Goal: Task Accomplishment & Management: Manage account settings

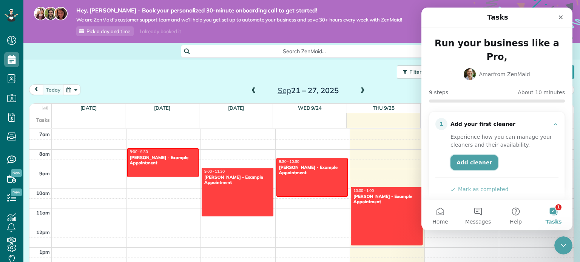
click at [473, 155] on link "Add cleaner" at bounding box center [474, 162] width 48 height 15
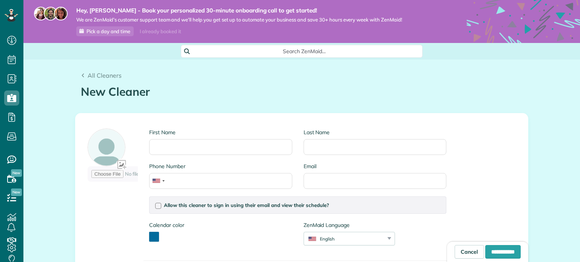
scroll to position [3, 3]
click at [200, 148] on input "First Name" at bounding box center [220, 147] width 143 height 16
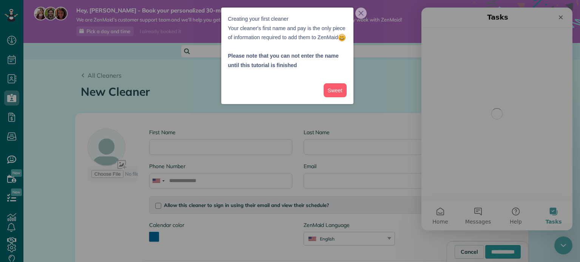
scroll to position [0, 0]
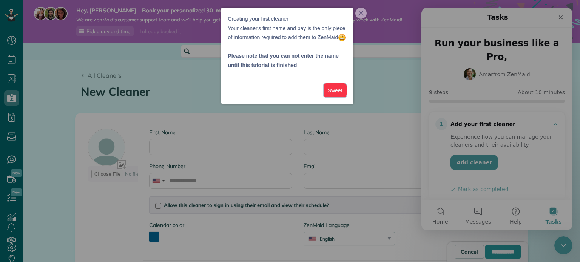
click at [338, 97] on button "Sweet" at bounding box center [335, 90] width 23 height 14
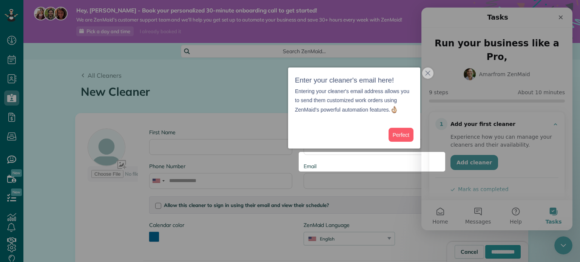
scroll to position [49, 0]
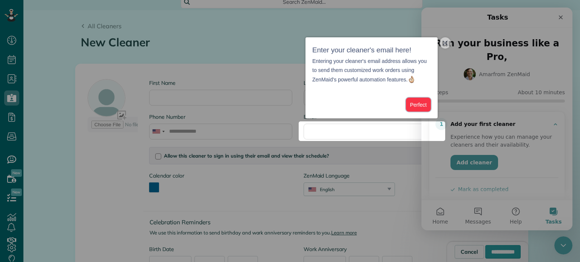
click at [416, 106] on button "Perfect" at bounding box center [418, 105] width 25 height 14
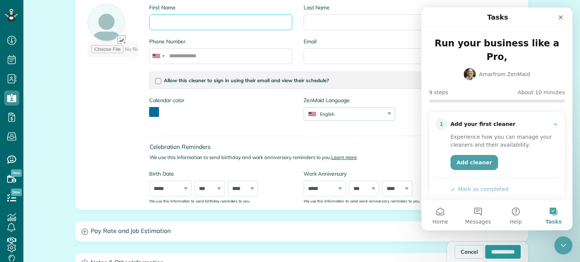
scroll to position [87, 0]
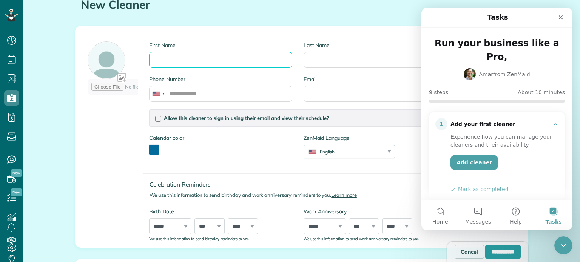
click at [244, 60] on input "First Name" at bounding box center [220, 60] width 143 height 16
type input "*****"
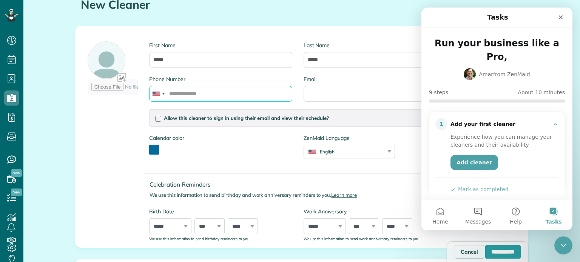
click at [193, 95] on input "Phone Number" at bounding box center [220, 94] width 143 height 16
click at [153, 151] on button "toggle color picker dialog" at bounding box center [154, 150] width 10 height 10
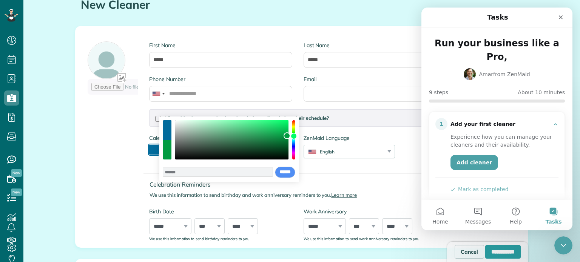
drag, startPoint x: 294, startPoint y: 143, endPoint x: 295, endPoint y: 136, distance: 6.8
click at [295, 136] on div "color picker dialog" at bounding box center [293, 136] width 7 height 7
click at [208, 137] on div "color picker dialog" at bounding box center [231, 139] width 113 height 39
click at [204, 132] on div "color picker dialog" at bounding box center [231, 139] width 113 height 39
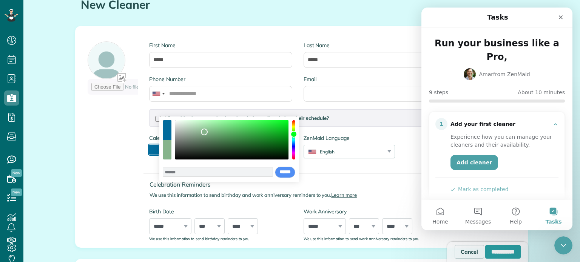
type input "*******"
click at [292, 134] on div "color picker dialog" at bounding box center [293, 134] width 7 height 7
click at [282, 172] on input "******" at bounding box center [285, 172] width 20 height 11
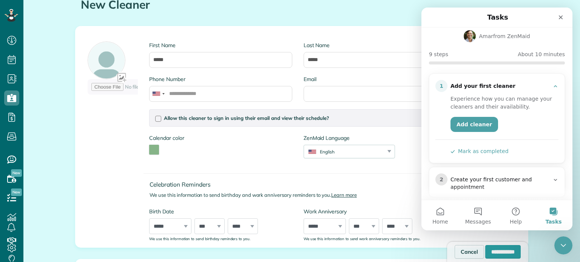
scroll to position [76, 0]
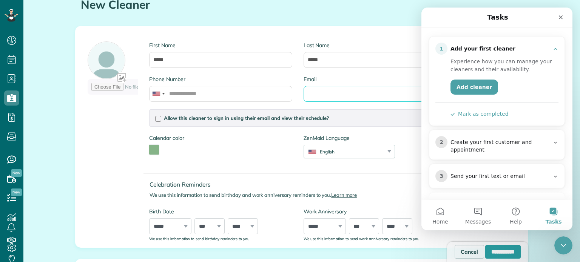
click at [308, 98] on input "Email" at bounding box center [375, 94] width 143 height 16
type input "**********"
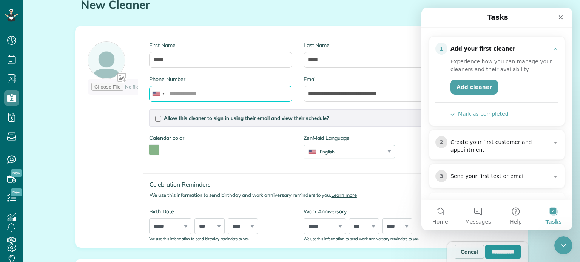
click at [231, 95] on input "Phone Number" at bounding box center [220, 94] width 143 height 16
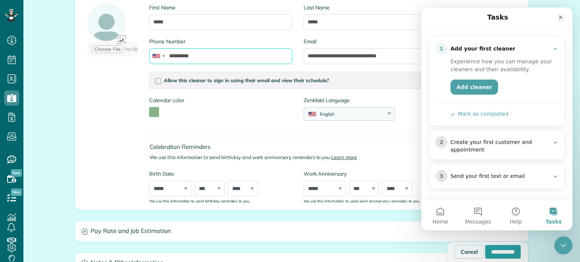
scroll to position [0, 0]
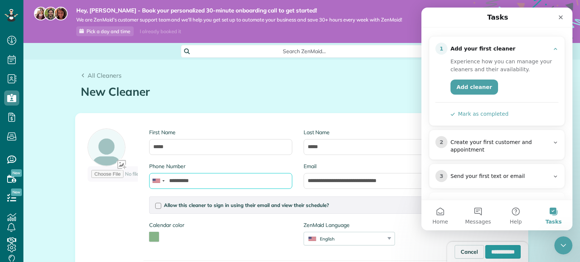
type input "**********"
click at [495, 110] on button "Mark as completed" at bounding box center [479, 114] width 58 height 8
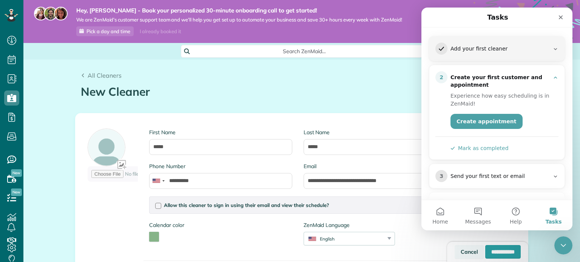
click at [455, 256] on link "Cancel" at bounding box center [469, 252] width 29 height 14
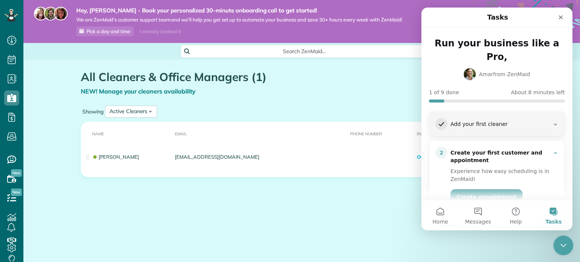
click at [563, 243] on icon "Close Intercom Messenger" at bounding box center [562, 244] width 9 height 9
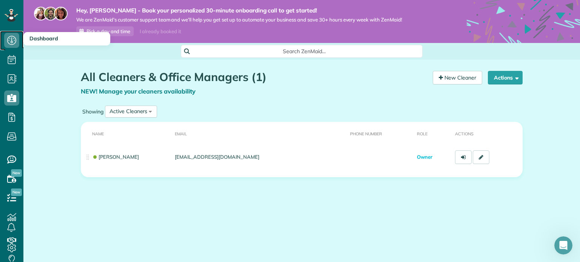
click at [8, 40] on icon at bounding box center [11, 40] width 15 height 15
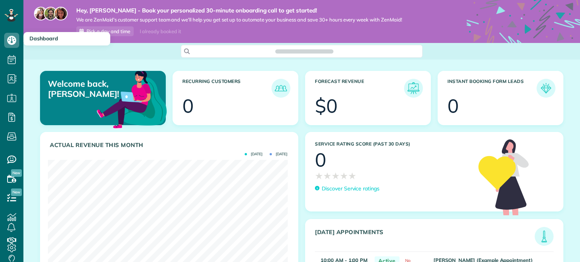
scroll to position [106, 239]
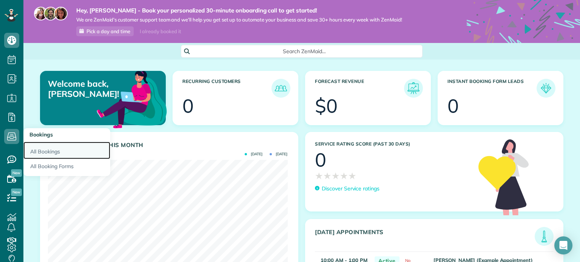
click at [54, 151] on link "All Bookings" at bounding box center [66, 150] width 87 height 17
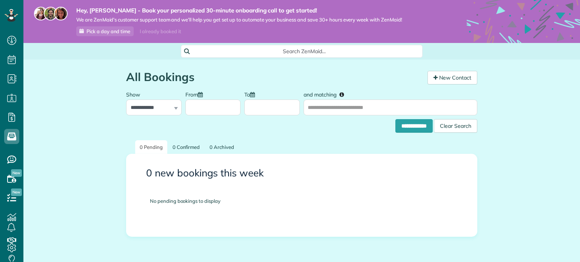
scroll to position [3, 3]
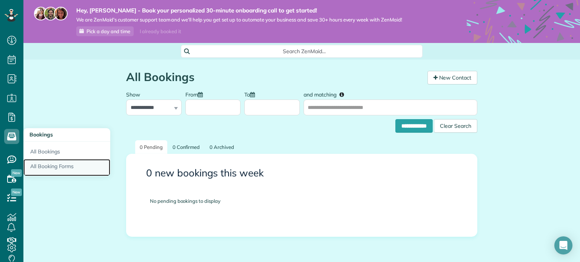
click at [63, 167] on link "All Booking Forms" at bounding box center [66, 167] width 87 height 17
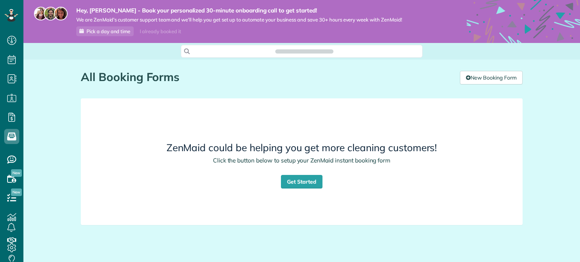
scroll to position [3, 3]
click at [294, 183] on link "Get Started" at bounding box center [302, 182] width 42 height 14
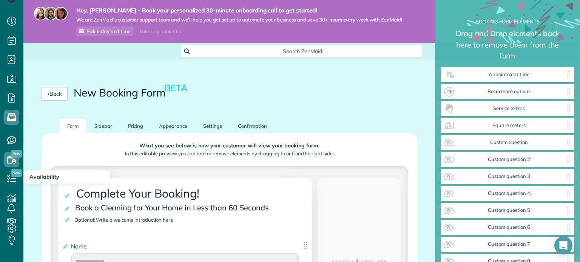
scroll to position [30, 0]
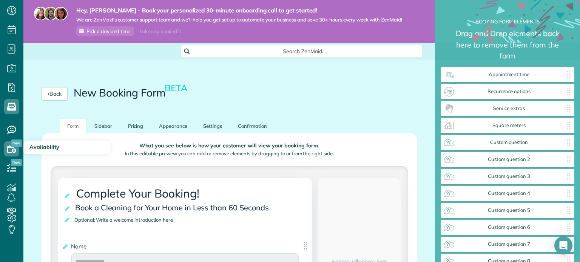
click at [45, 148] on span "Availability" at bounding box center [44, 147] width 30 height 7
click at [6, 151] on icon at bounding box center [11, 149] width 15 height 15
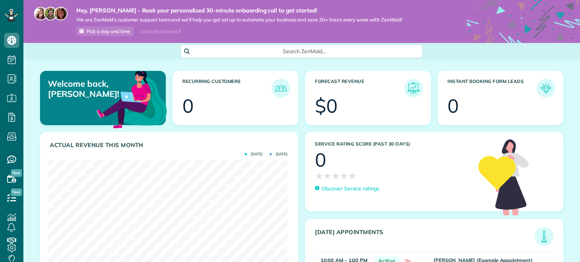
scroll to position [106, 239]
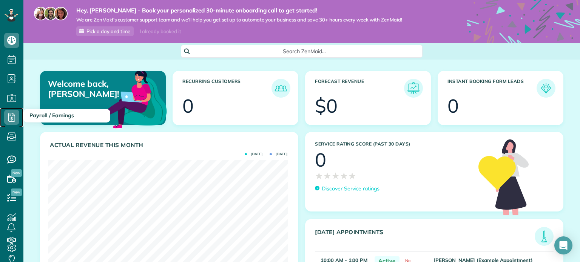
click at [10, 119] on icon at bounding box center [11, 117] width 15 height 15
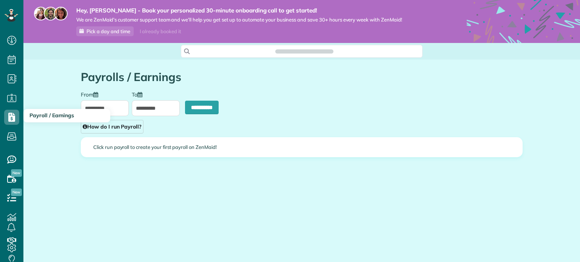
scroll to position [3, 3]
type input "**********"
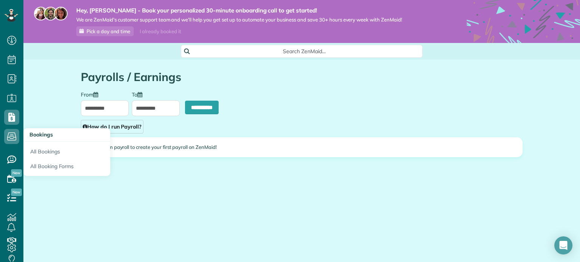
scroll to position [30, 0]
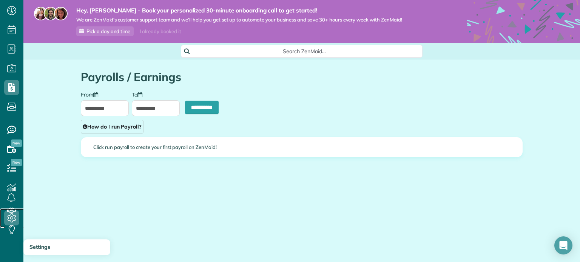
click at [9, 220] on icon at bounding box center [11, 218] width 15 height 15
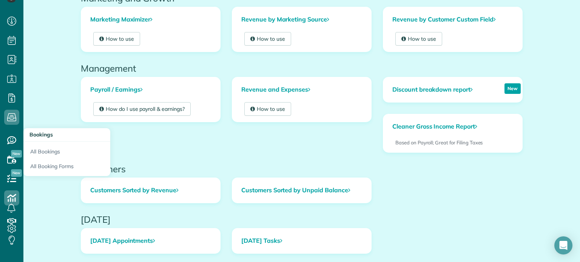
scroll to position [30, 0]
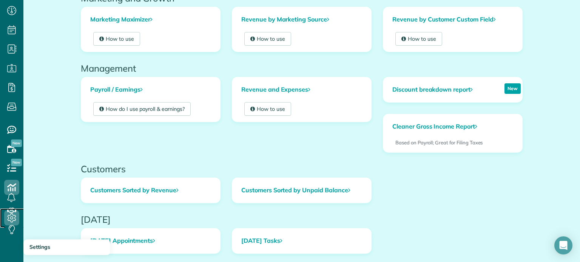
click at [12, 219] on icon at bounding box center [11, 218] width 15 height 15
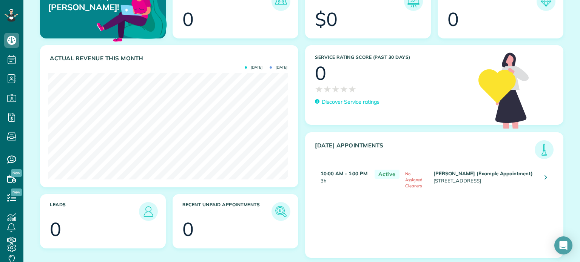
scroll to position [89, 0]
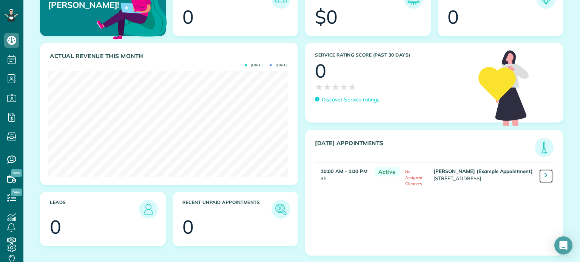
click at [539, 173] on link at bounding box center [546, 177] width 14 height 14
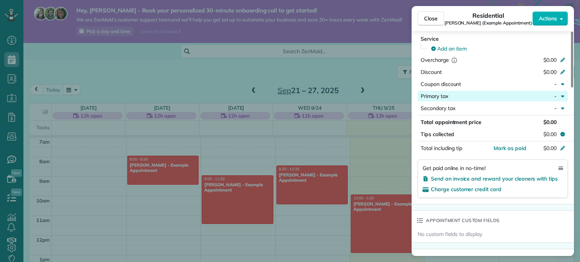
scroll to position [266, 0]
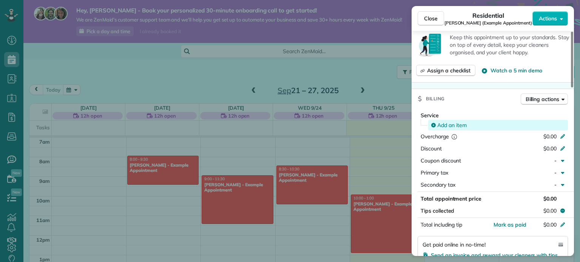
click at [456, 126] on span "Add an item" at bounding box center [451, 126] width 29 height 8
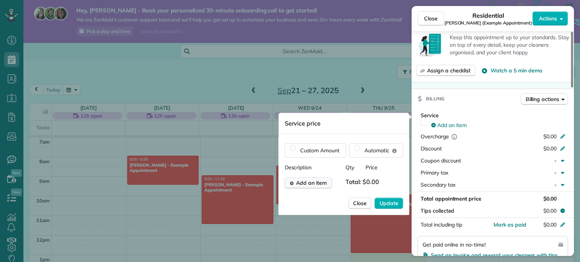
click at [306, 185] on span "Add an item" at bounding box center [311, 183] width 31 height 8
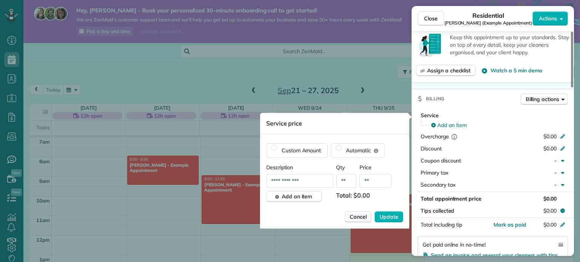
click at [357, 218] on span "Cancel" at bounding box center [358, 217] width 17 height 8
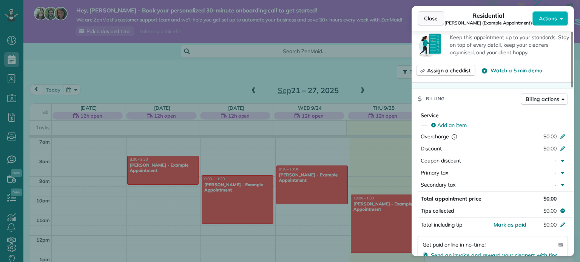
click at [439, 17] on button "Close" at bounding box center [431, 18] width 26 height 14
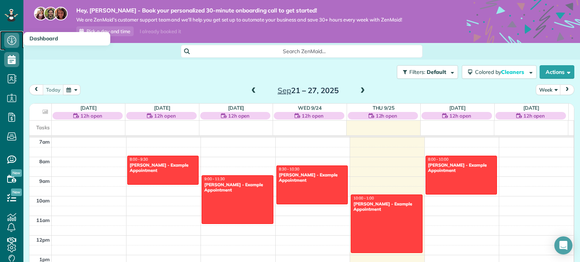
click at [6, 42] on icon at bounding box center [11, 40] width 15 height 15
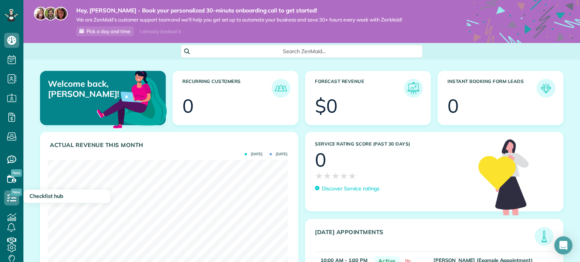
scroll to position [30, 0]
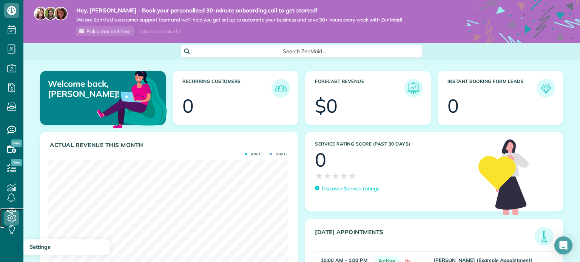
click at [9, 214] on icon at bounding box center [11, 218] width 15 height 15
